Goal: Communication & Community: Share content

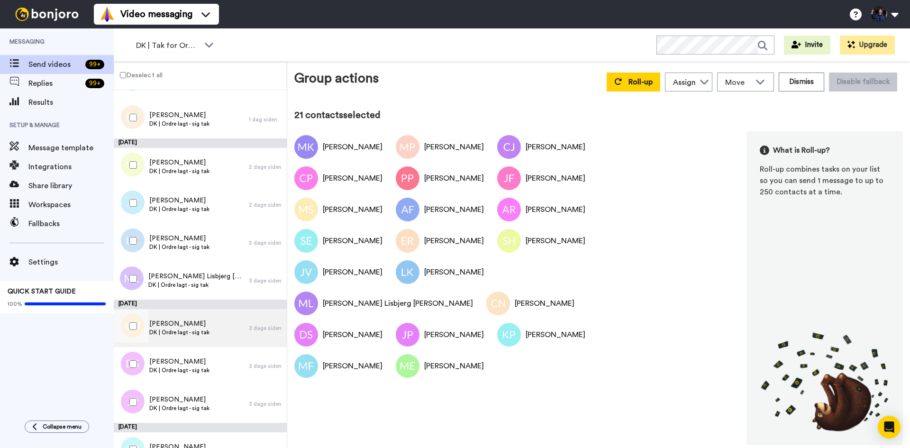
scroll to position [486, 0]
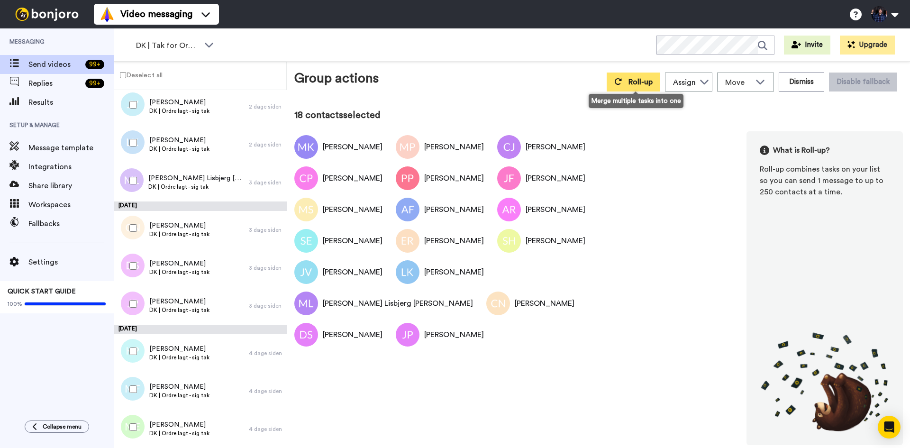
click at [641, 79] on span "Roll-up" at bounding box center [641, 82] width 24 height 8
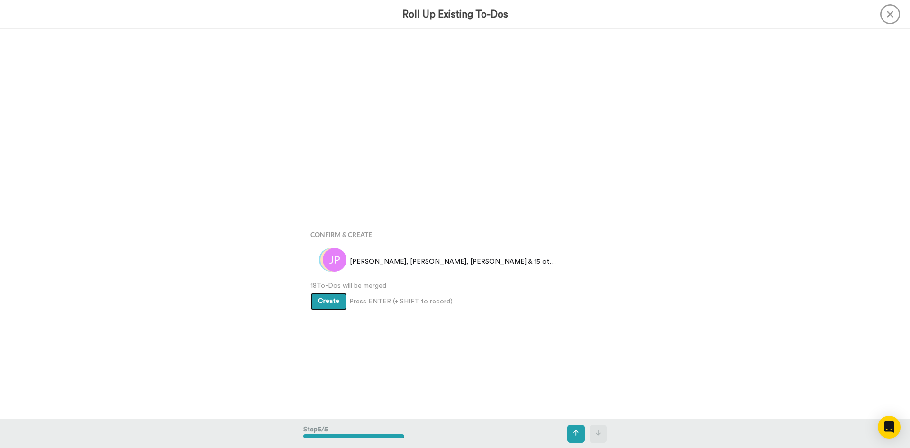
scroll to position [1561, 0]
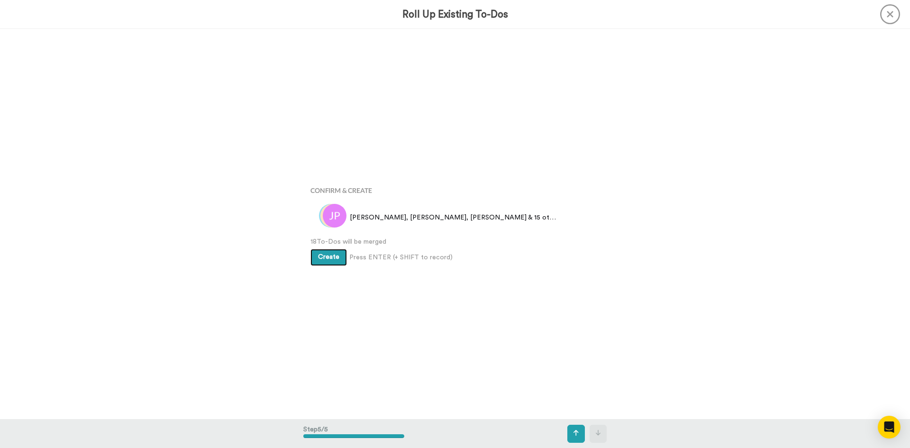
click at [335, 253] on button "Create" at bounding box center [329, 257] width 37 height 17
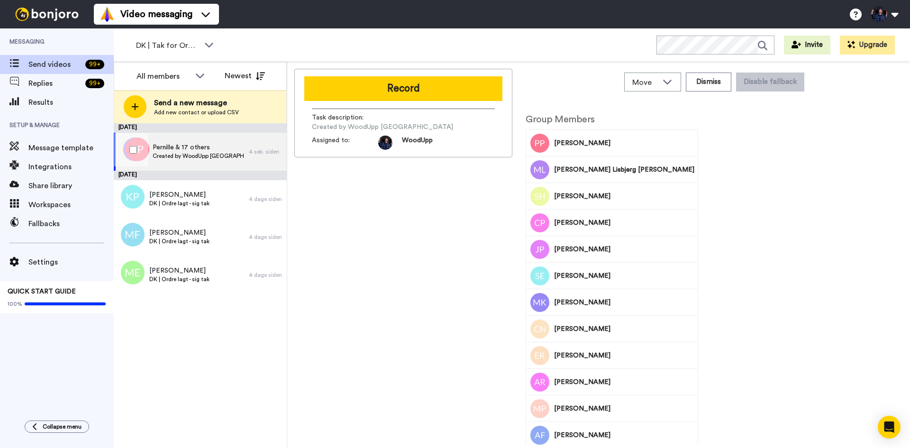
click at [213, 157] on span "Created by WoodUpp [GEOGRAPHIC_DATA]" at bounding box center [199, 156] width 92 height 8
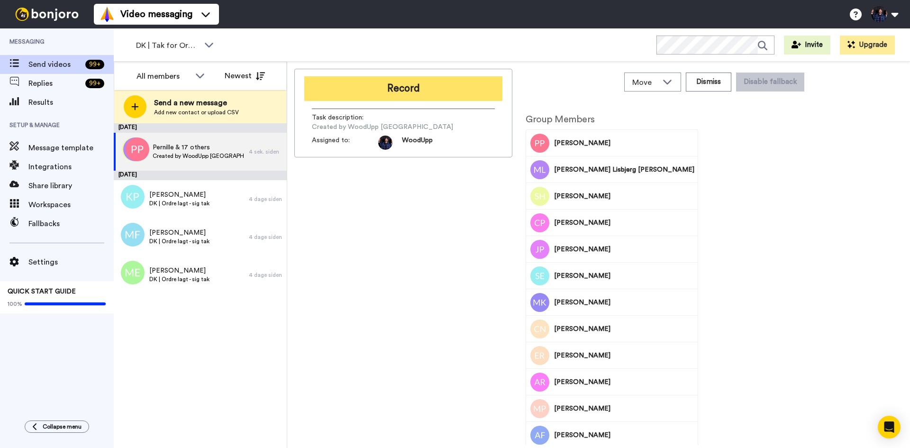
click at [409, 87] on button "Record" at bounding box center [403, 88] width 198 height 25
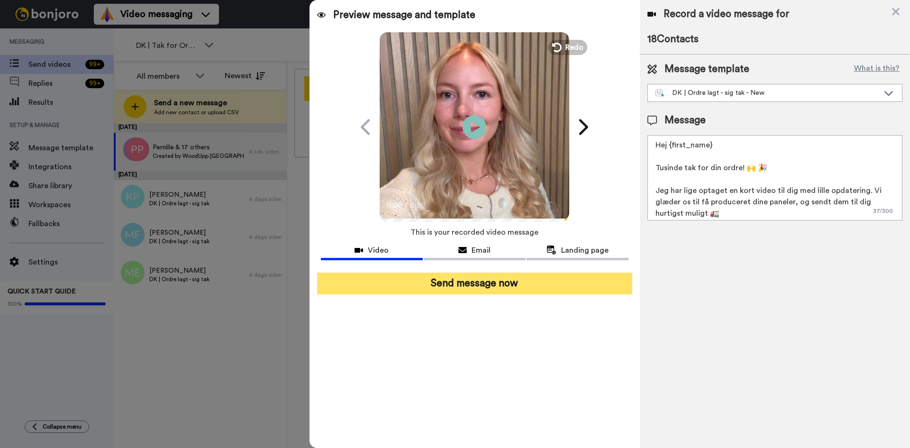
click at [549, 282] on button "Send message now" at bounding box center [474, 284] width 315 height 22
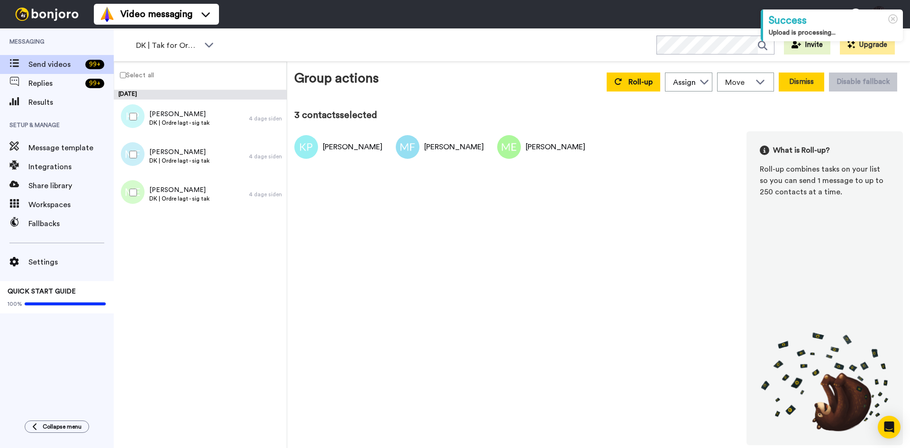
click at [816, 86] on button "Dismiss" at bounding box center [802, 82] width 46 height 19
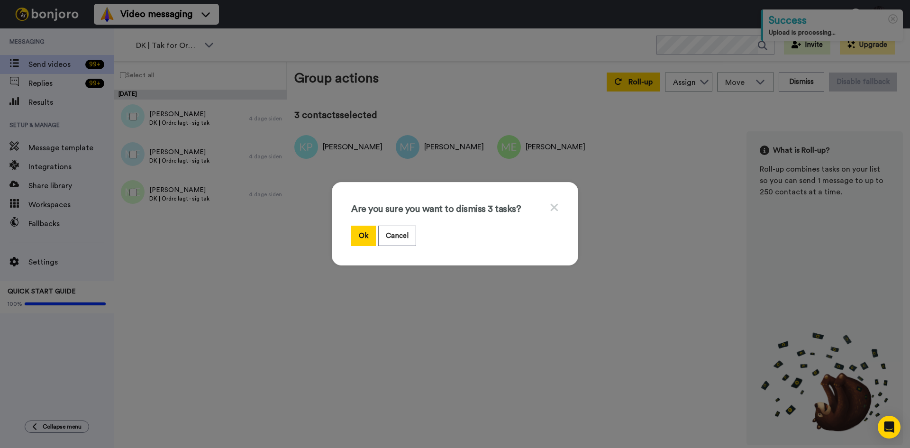
click at [363, 233] on button "Ok" at bounding box center [363, 236] width 25 height 20
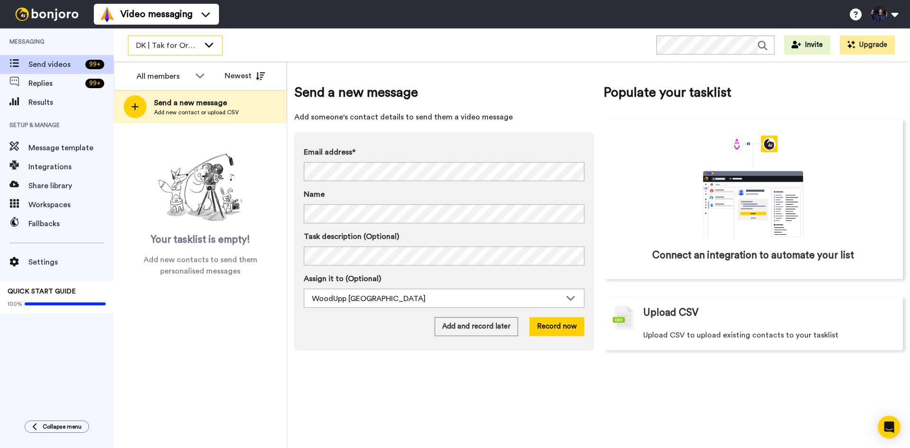
click at [196, 49] on span "DK | Tak for Ordre" at bounding box center [168, 45] width 64 height 11
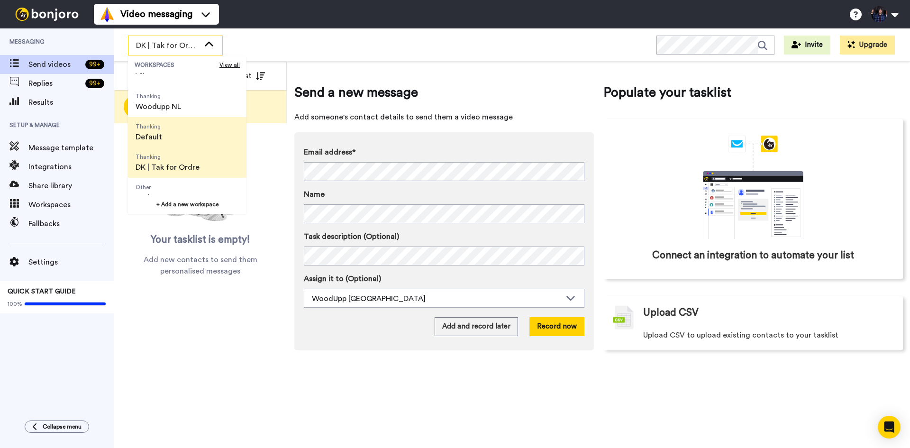
scroll to position [47, 0]
click at [188, 163] on span "DK | Farveprøver" at bounding box center [164, 167] width 57 height 11
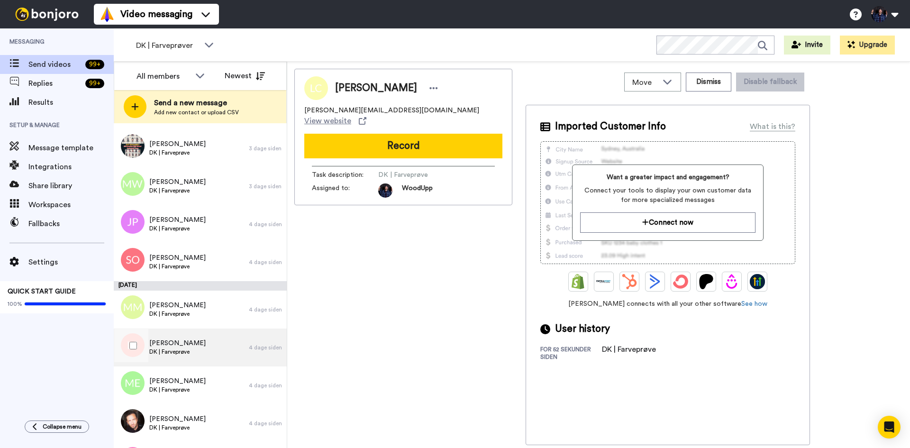
scroll to position [2311, 0]
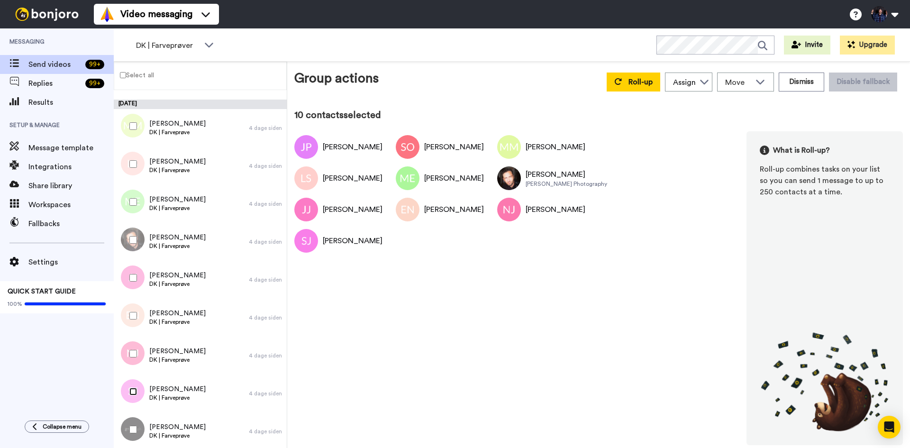
scroll to position [2468, 0]
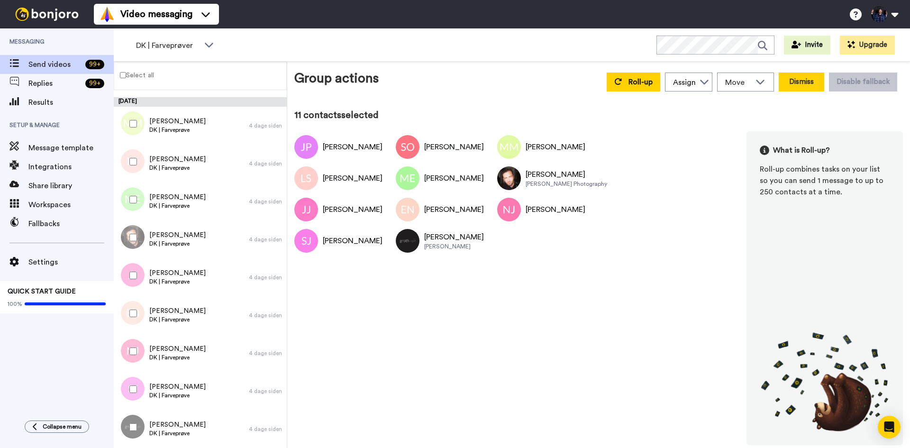
click at [793, 90] on button "Dismiss" at bounding box center [802, 82] width 46 height 19
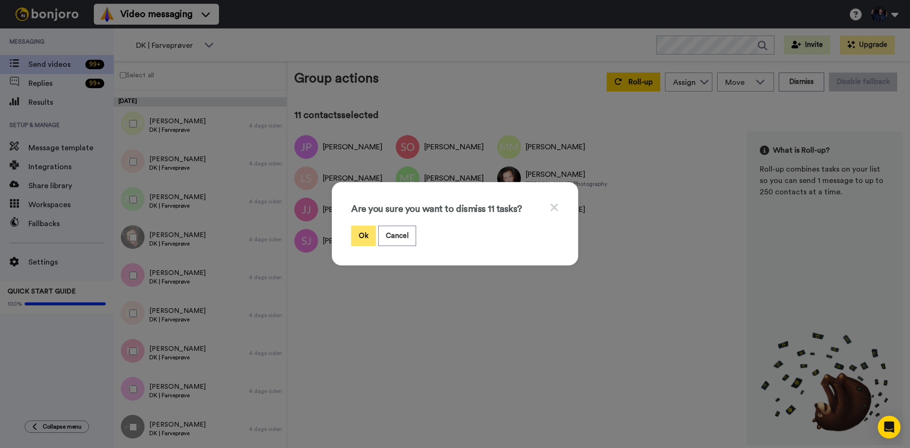
click at [366, 238] on button "Ok" at bounding box center [363, 236] width 25 height 20
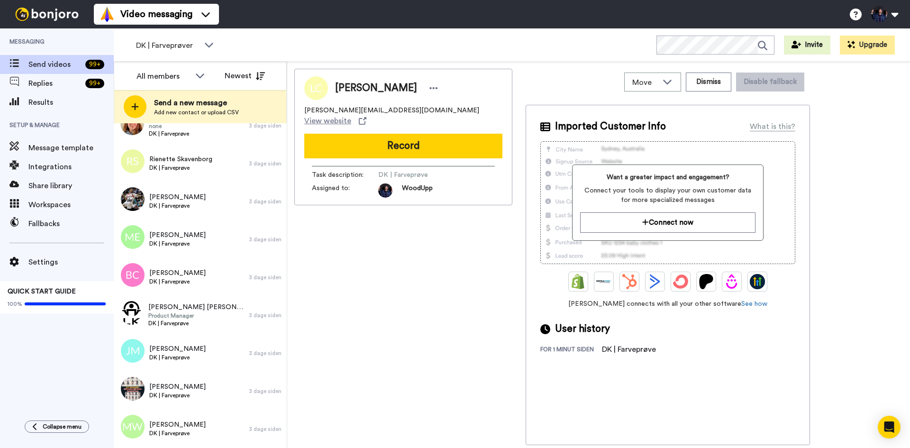
scroll to position [2074, 0]
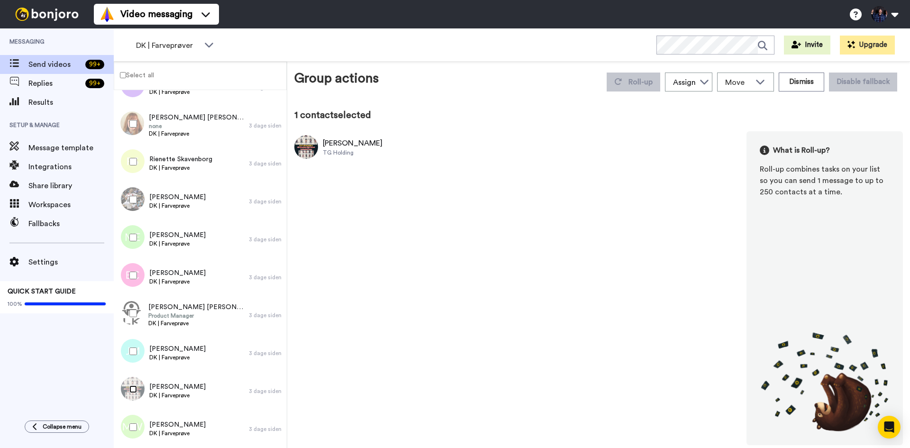
scroll to position [2041, 0]
click at [119, 75] on label "Select all" at bounding box center [134, 74] width 40 height 11
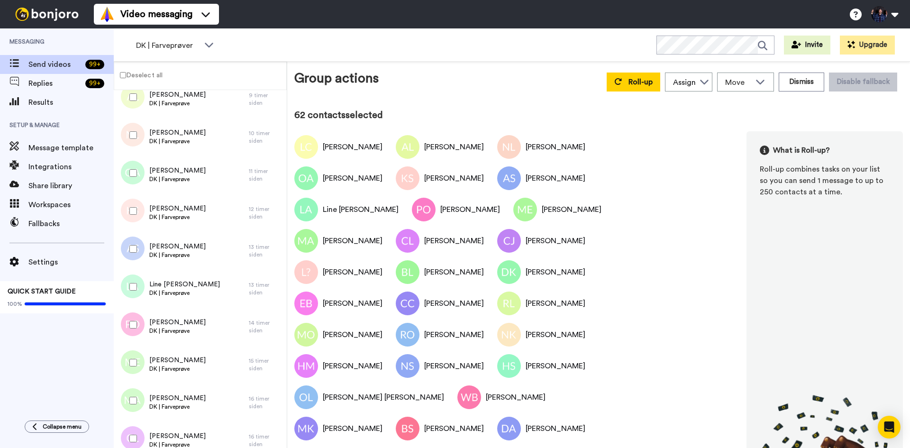
scroll to position [0, 0]
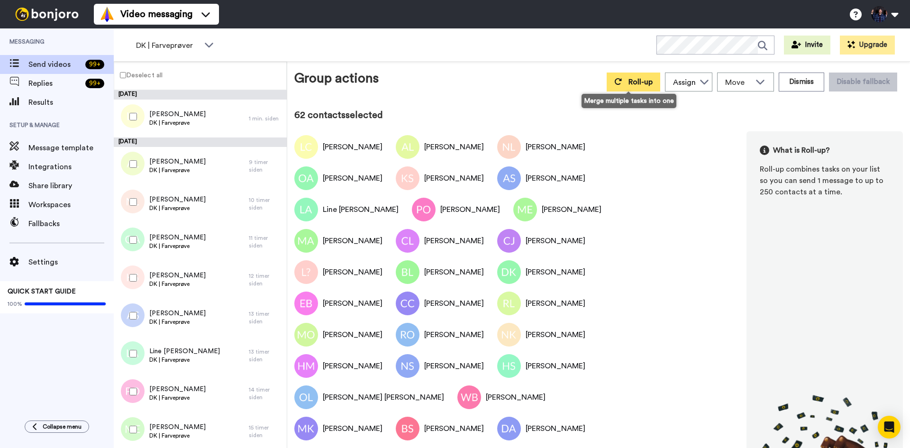
click at [642, 82] on span "Roll-up" at bounding box center [641, 82] width 24 height 8
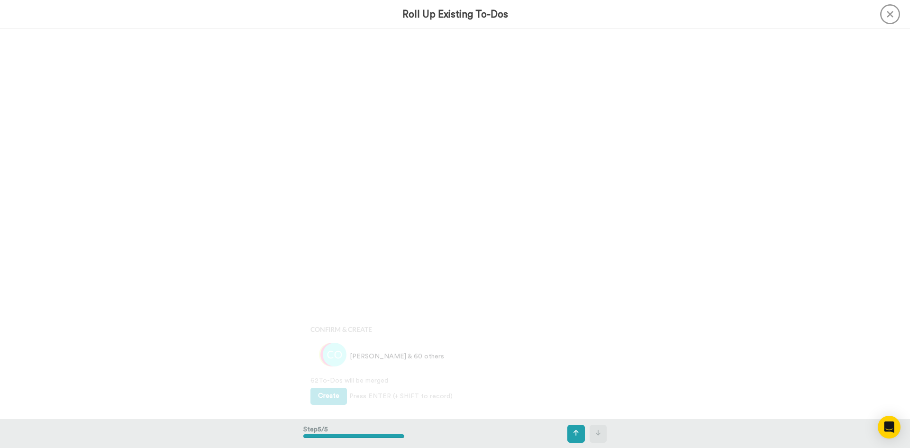
scroll to position [1561, 0]
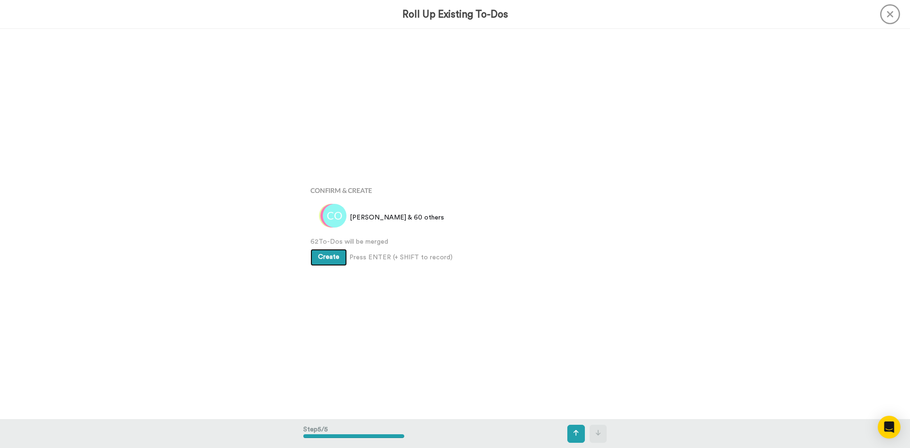
click at [331, 258] on span "Create" at bounding box center [328, 257] width 21 height 7
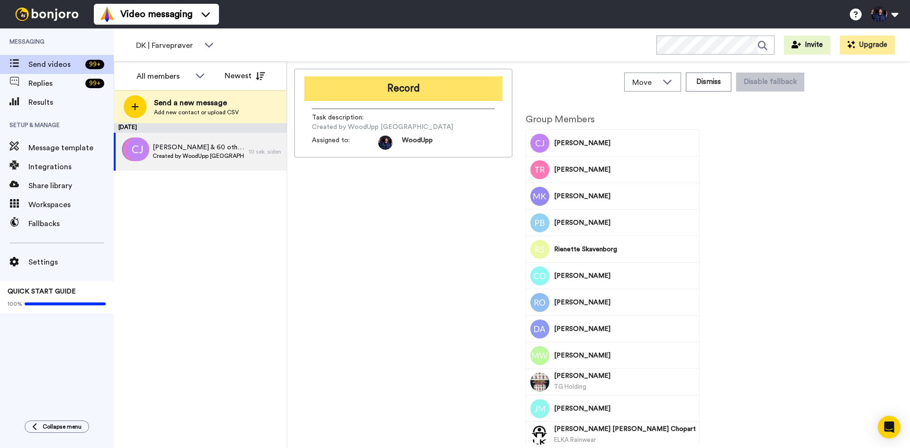
click at [448, 92] on button "Record" at bounding box center [403, 88] width 198 height 25
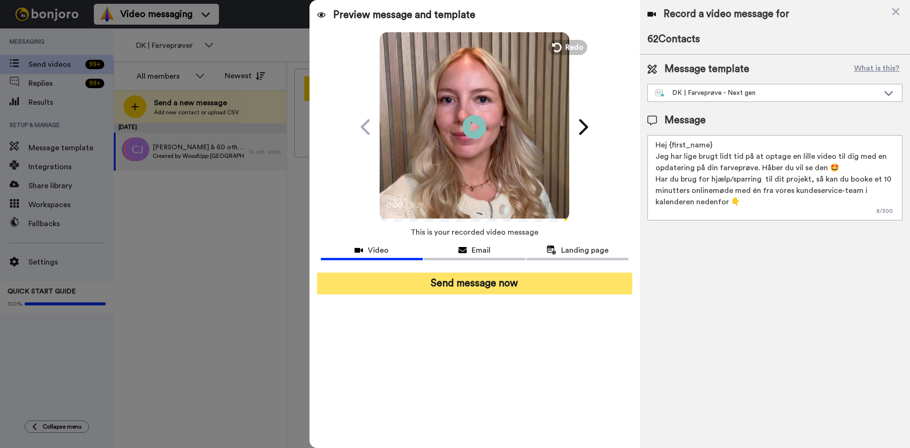
click at [516, 292] on button "Send message now" at bounding box center [474, 284] width 315 height 22
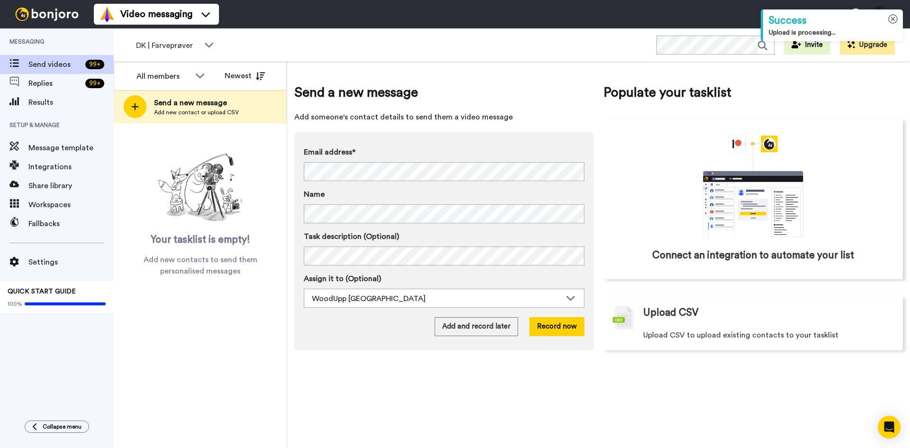
click at [893, 17] on icon at bounding box center [893, 19] width 10 height 10
